Goal: Transaction & Acquisition: Purchase product/service

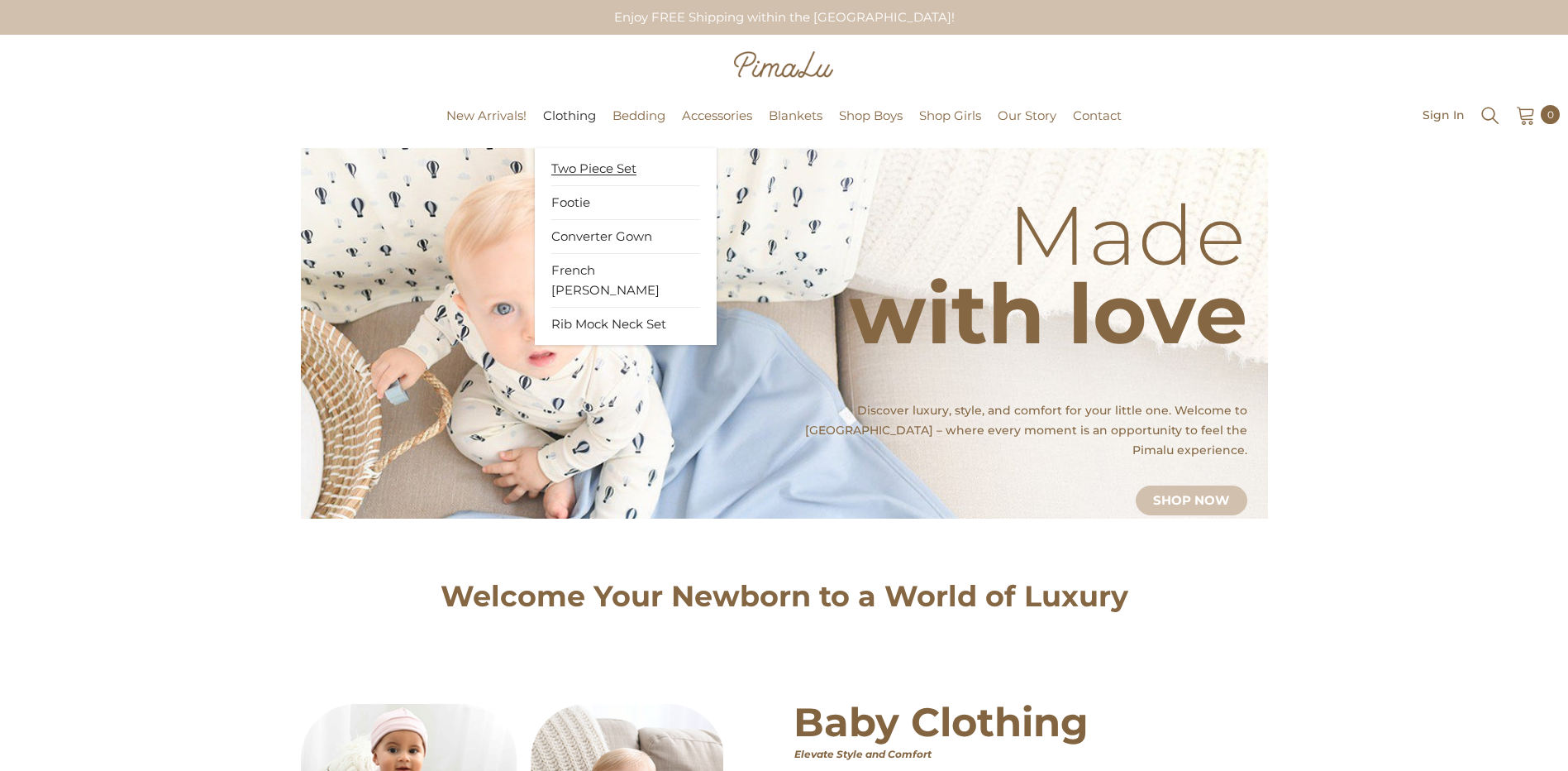
click at [577, 161] on span "Two Piece Set" at bounding box center [593, 168] width 85 height 17
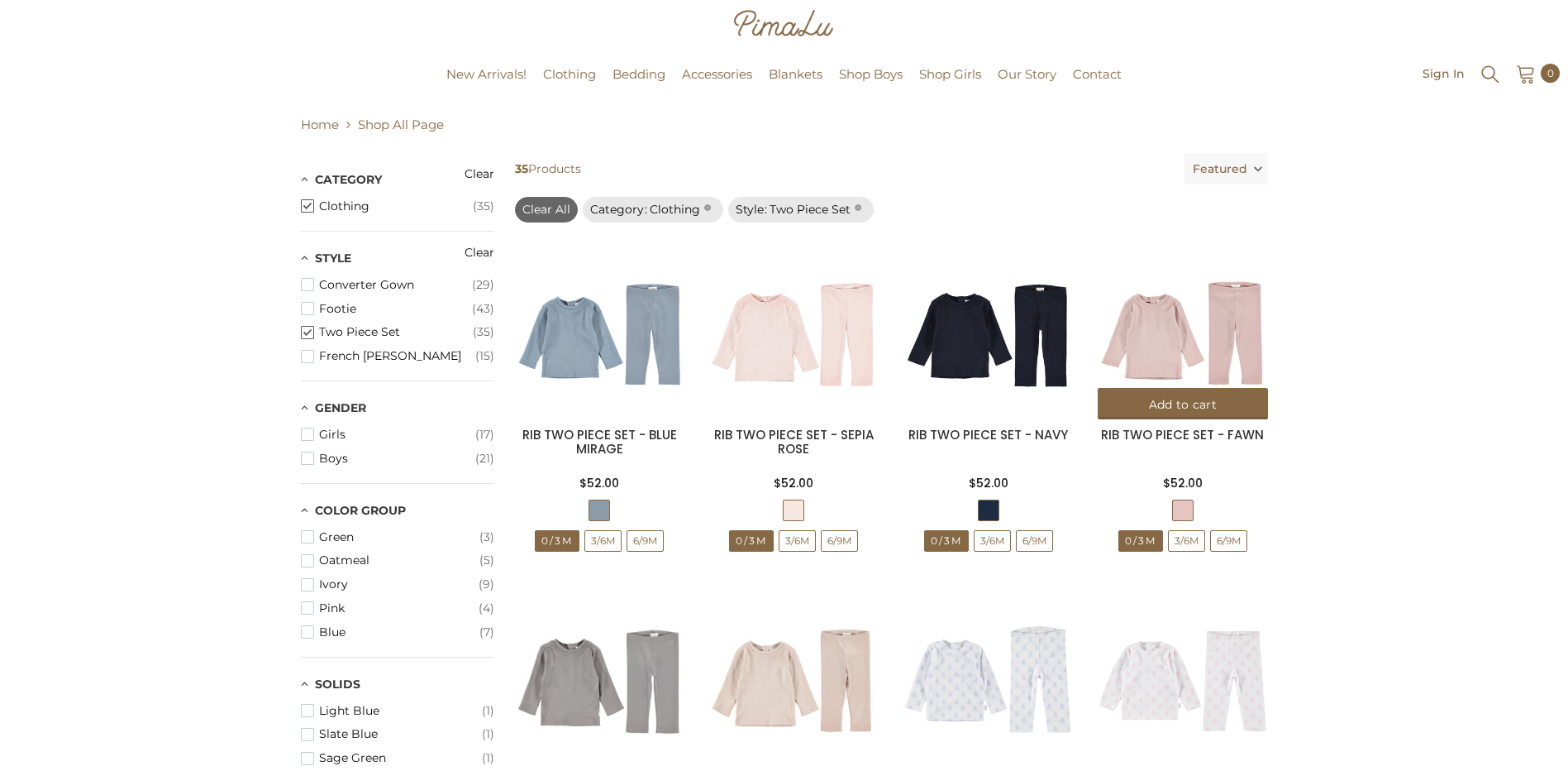
scroll to position [83, 0]
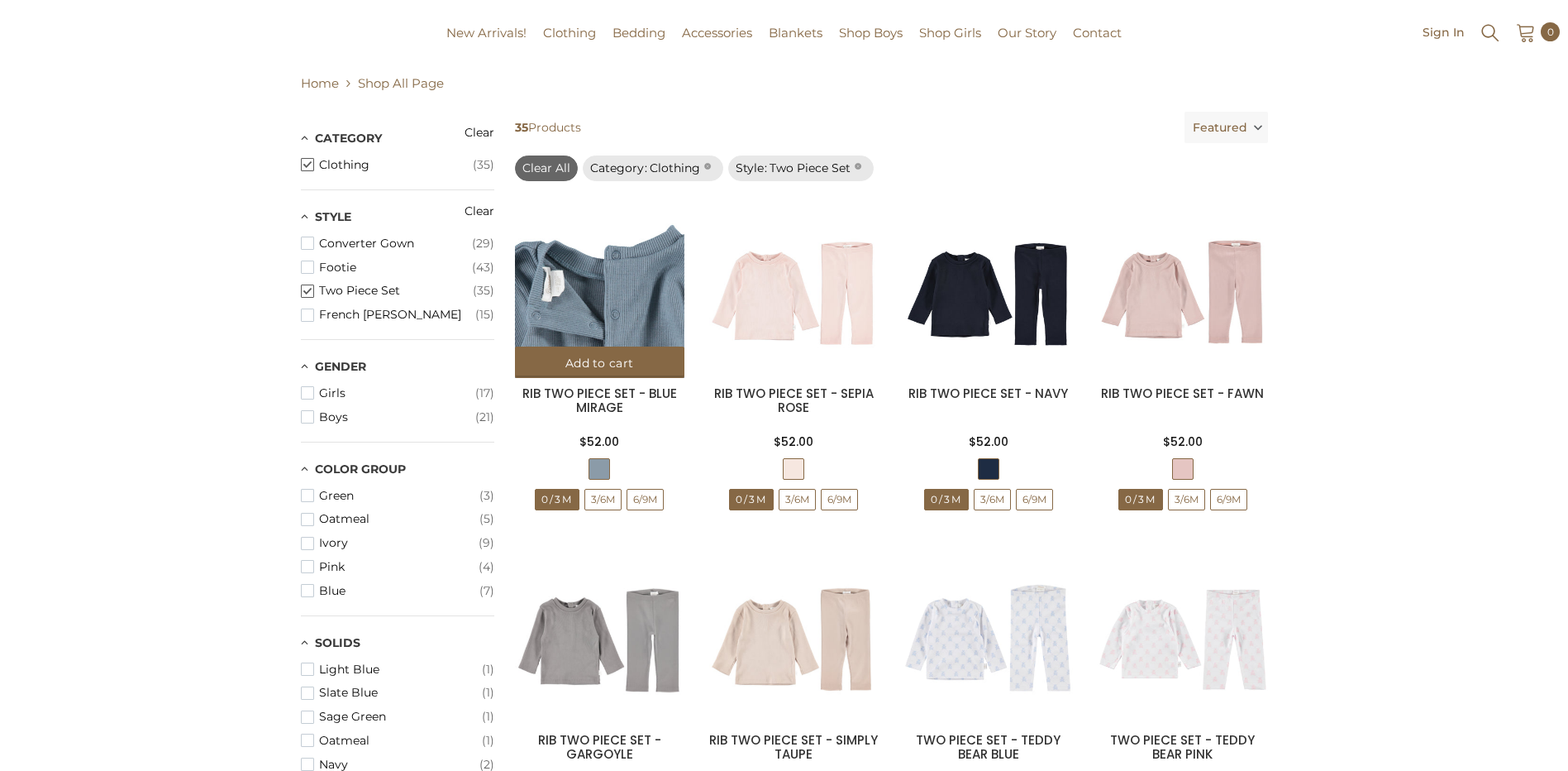
click at [621, 309] on img at bounding box center [599, 293] width 170 height 170
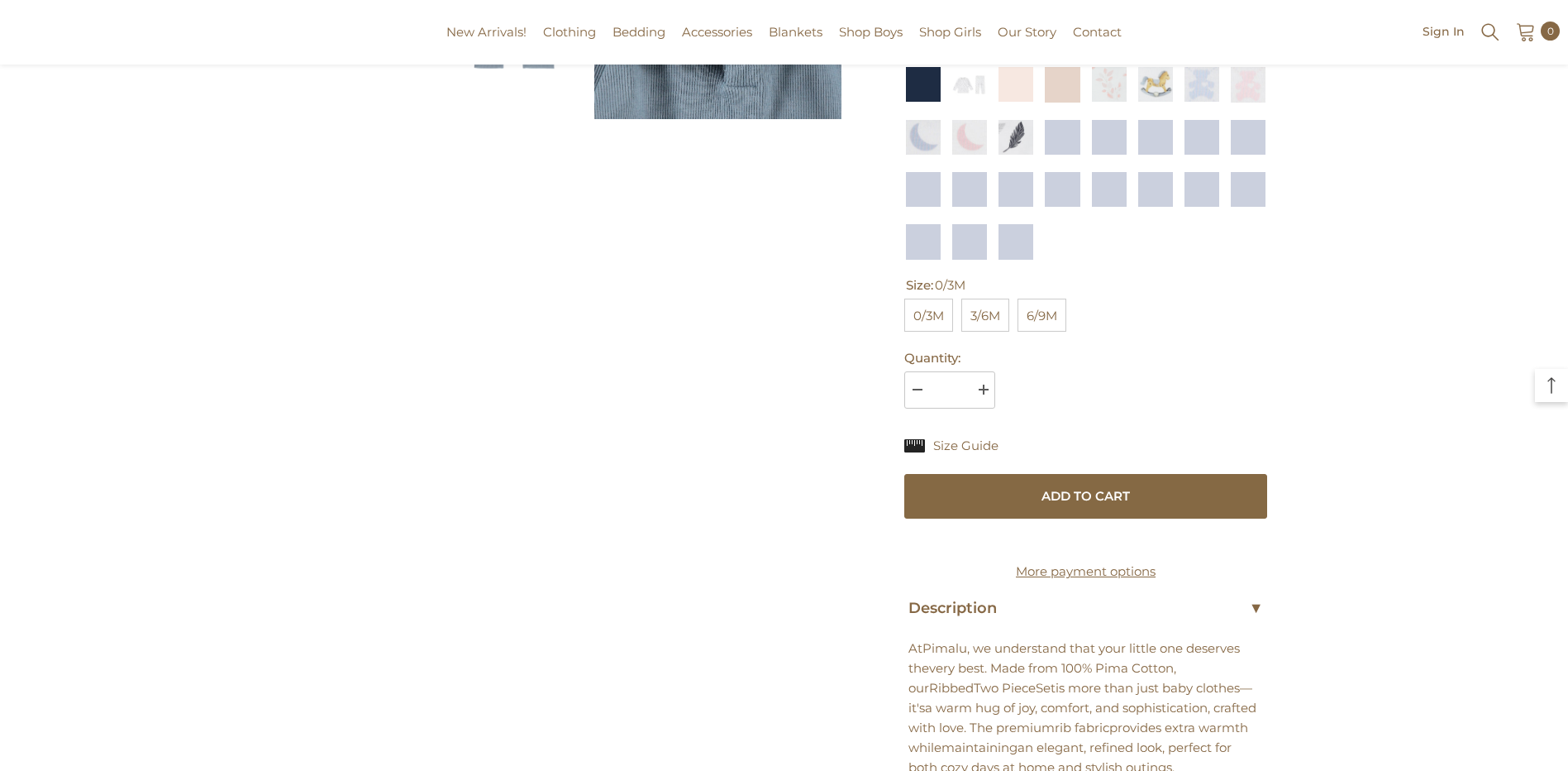
scroll to position [331, 0]
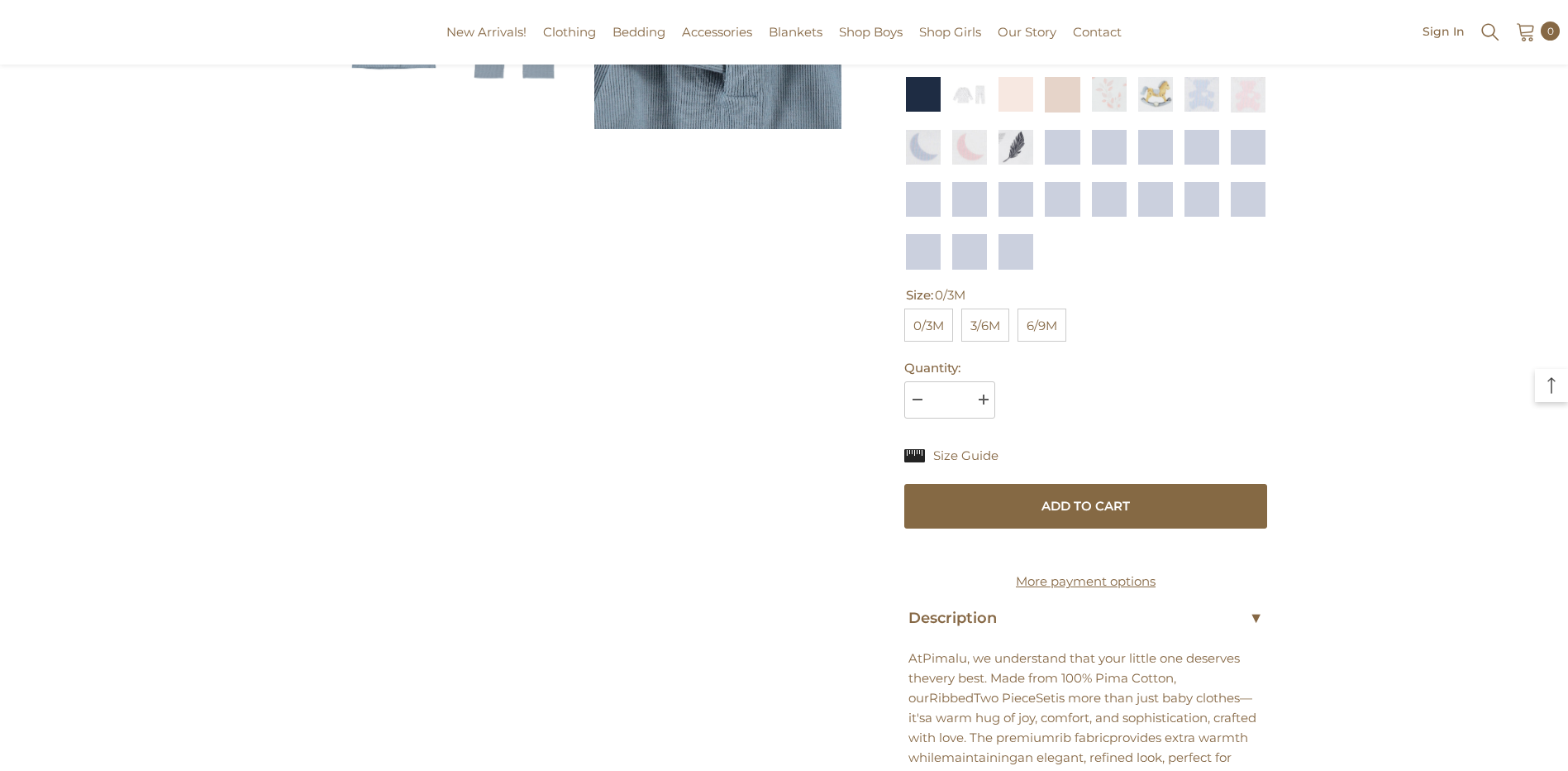
click at [1036, 320] on span "6/9M" at bounding box center [1042, 325] width 48 height 33
select select "**********"
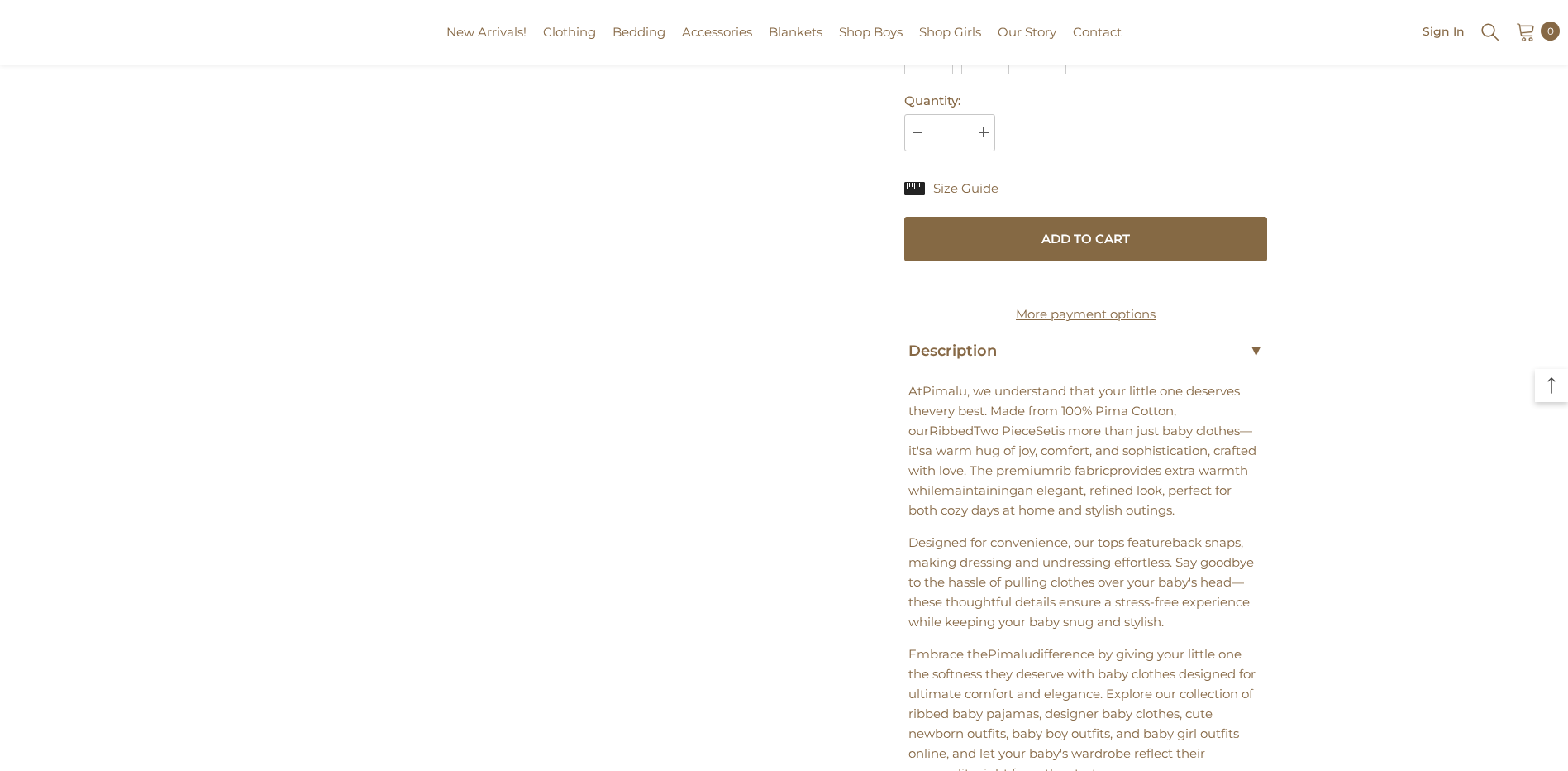
scroll to position [910, 0]
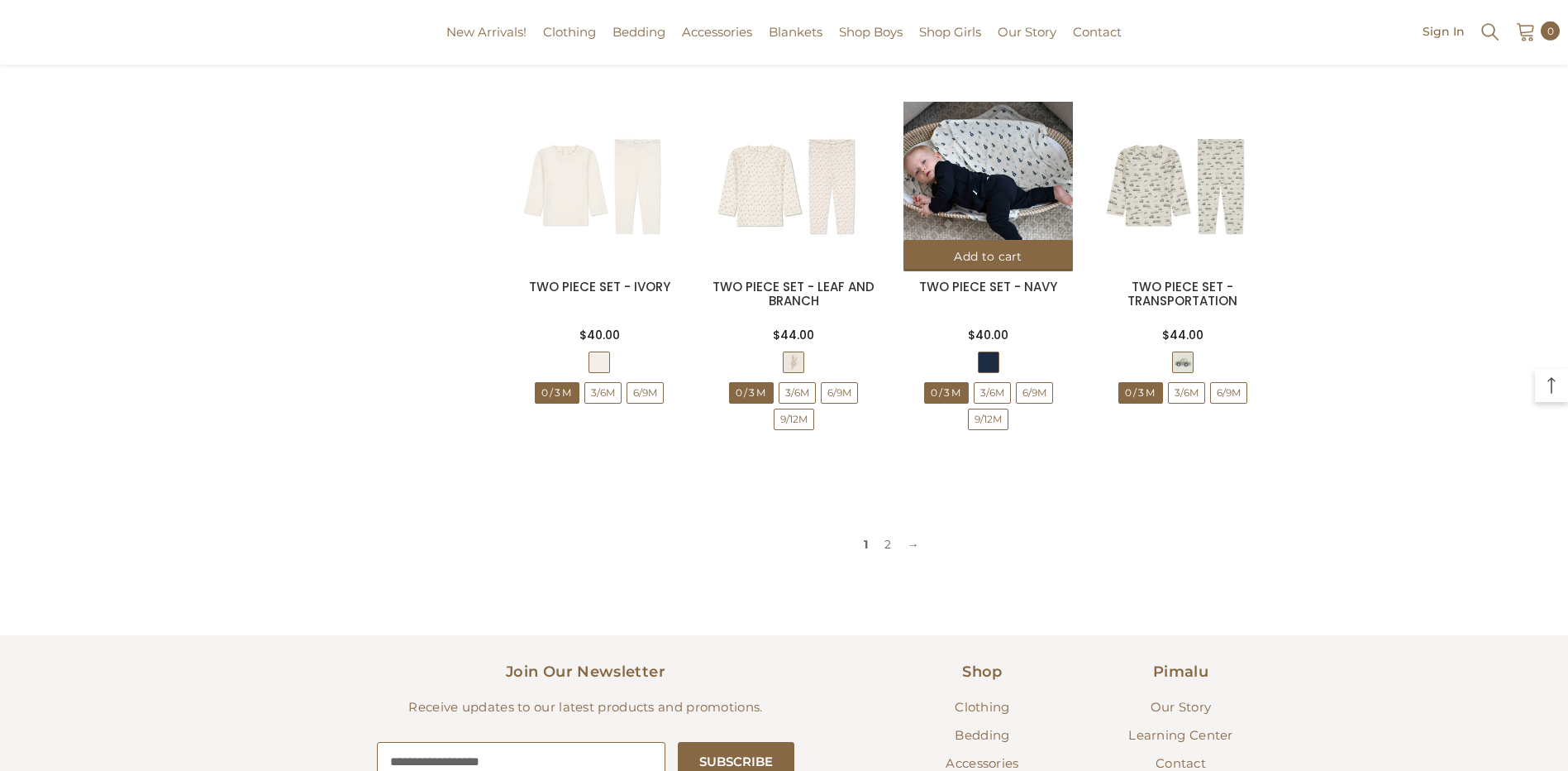
scroll to position [1654, 0]
click at [973, 176] on img at bounding box center [988, 185] width 170 height 170
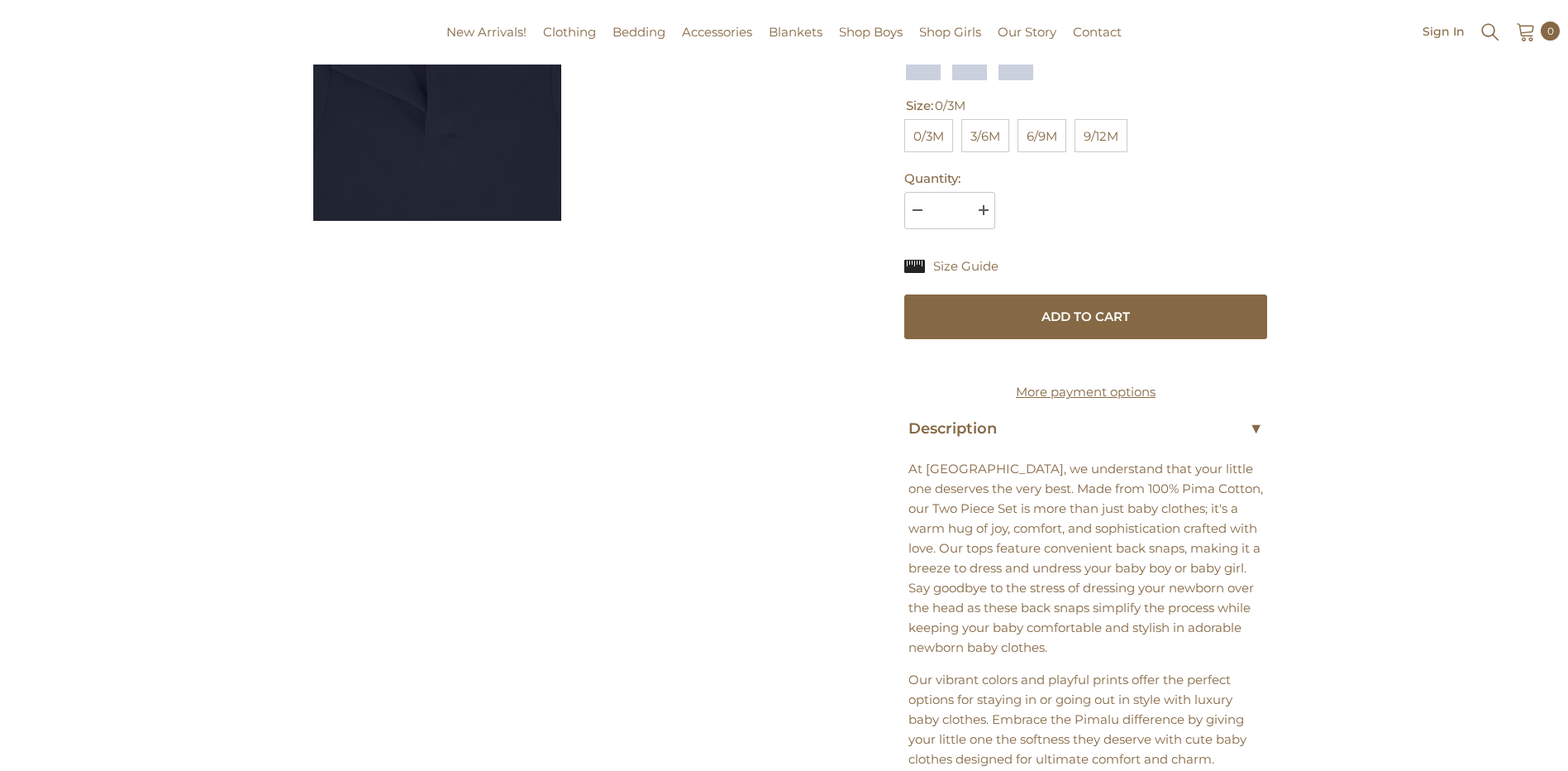
scroll to position [496, 0]
click at [1100, 133] on span "9/12M" at bounding box center [1101, 135] width 53 height 33
select select "**********"
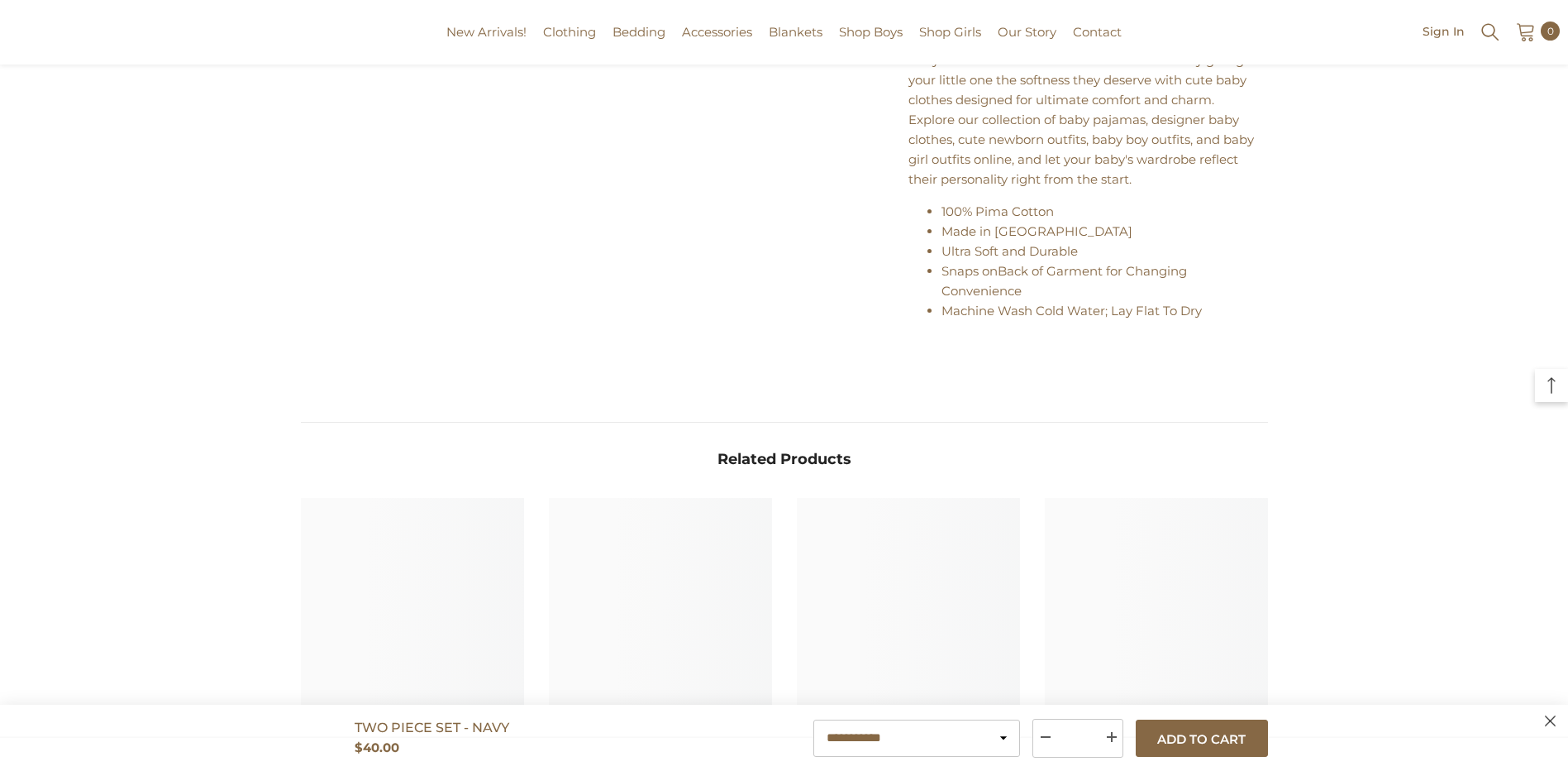
scroll to position [1158, 0]
